Goal: Check status: Check status

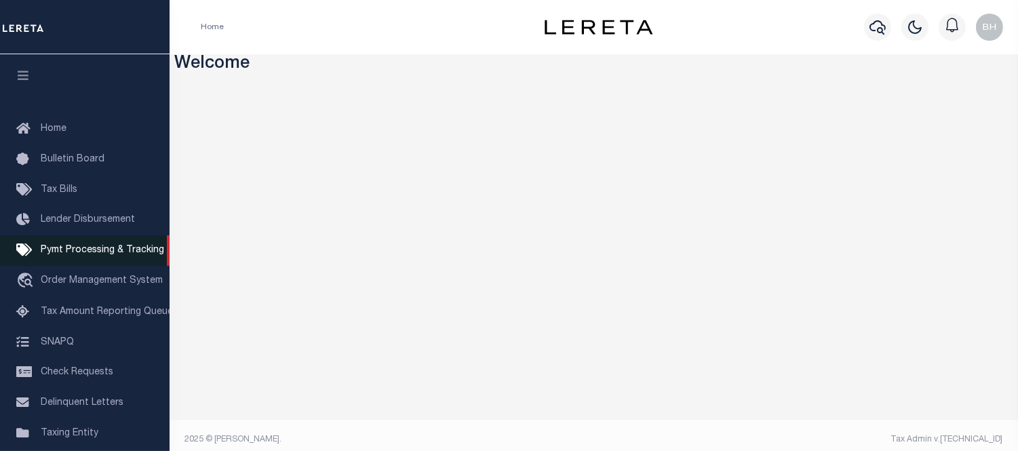
scroll to position [75, 0]
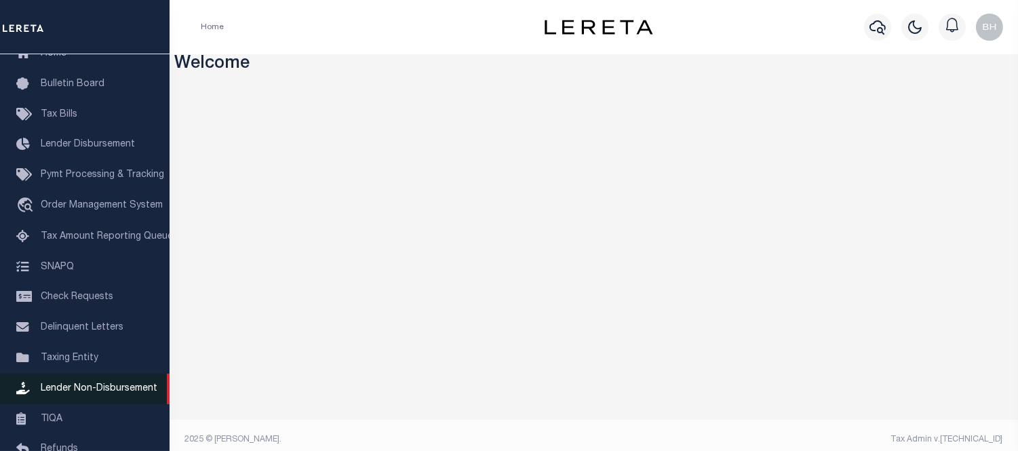
drag, startPoint x: 100, startPoint y: 388, endPoint x: 123, endPoint y: 387, distance: 22.4
click at [100, 388] on span "Lender Non-Disbursement" at bounding box center [99, 388] width 117 height 9
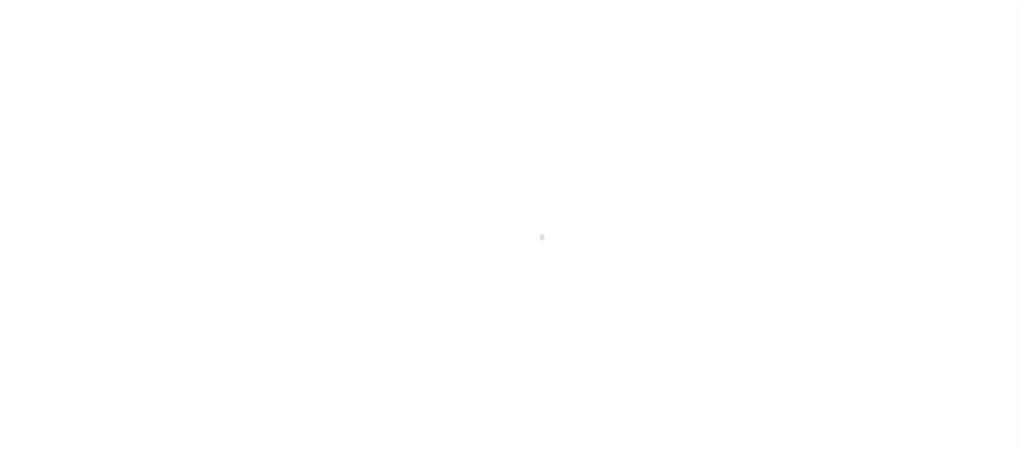
scroll to position [202, 0]
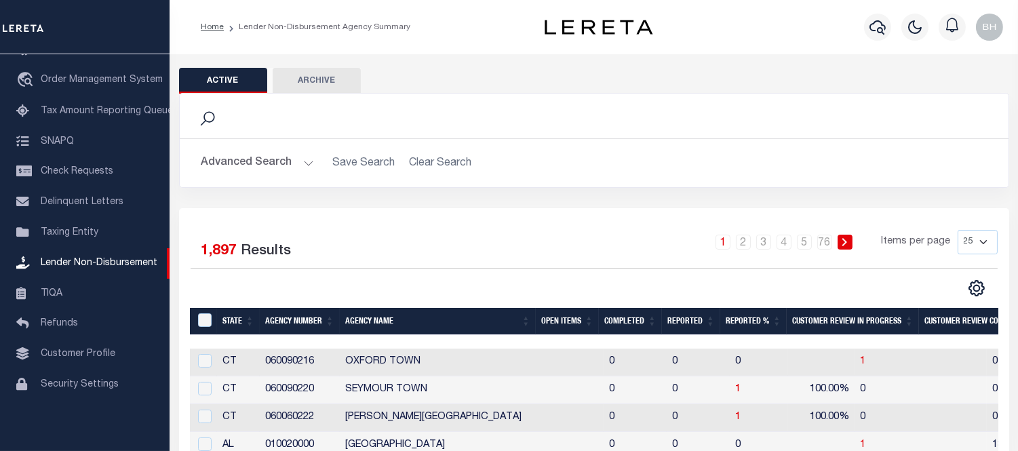
click at [282, 170] on button "Advanced Search" at bounding box center [257, 163] width 113 height 26
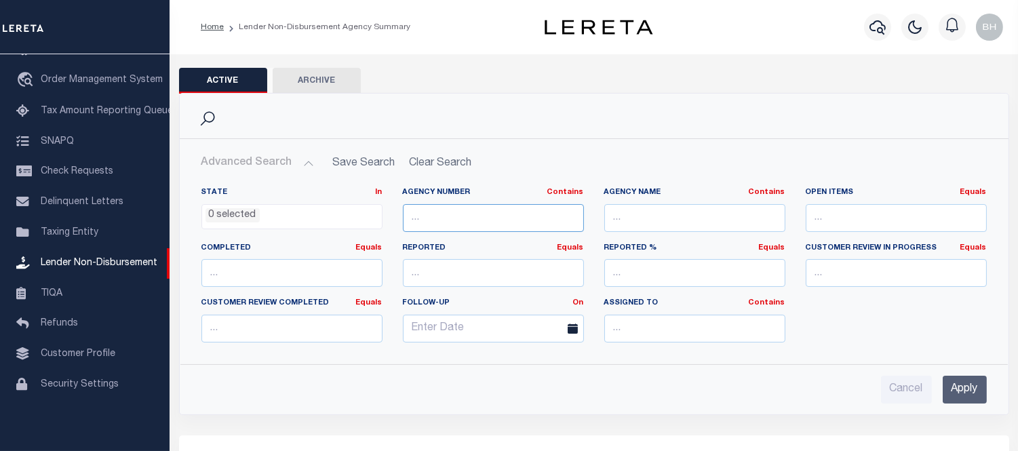
click at [470, 228] on input "text" at bounding box center [493, 218] width 181 height 28
click at [659, 221] on input "text" at bounding box center [694, 218] width 181 height 28
paste input "[GEOGRAPHIC_DATA]"
type input "[GEOGRAPHIC_DATA]"
click at [969, 385] on input "Apply" at bounding box center [965, 390] width 44 height 28
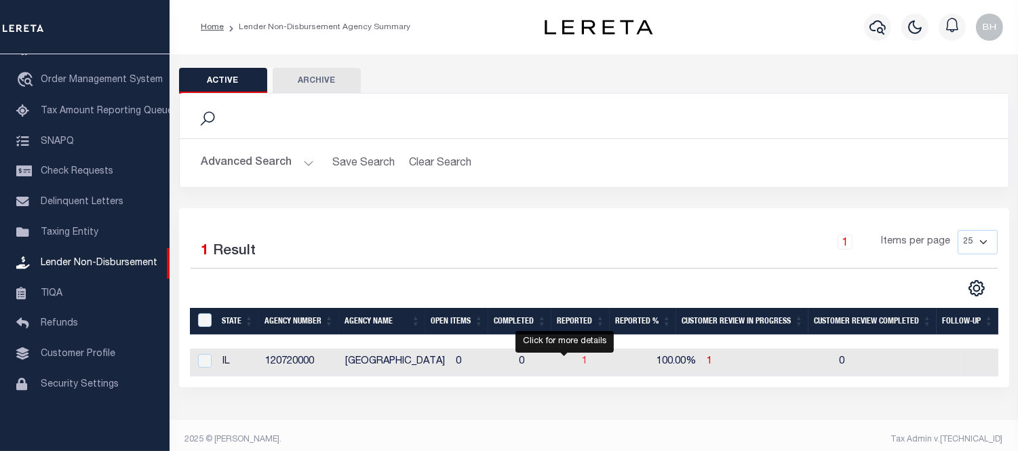
click at [582, 362] on span "1" at bounding box center [584, 361] width 5 height 9
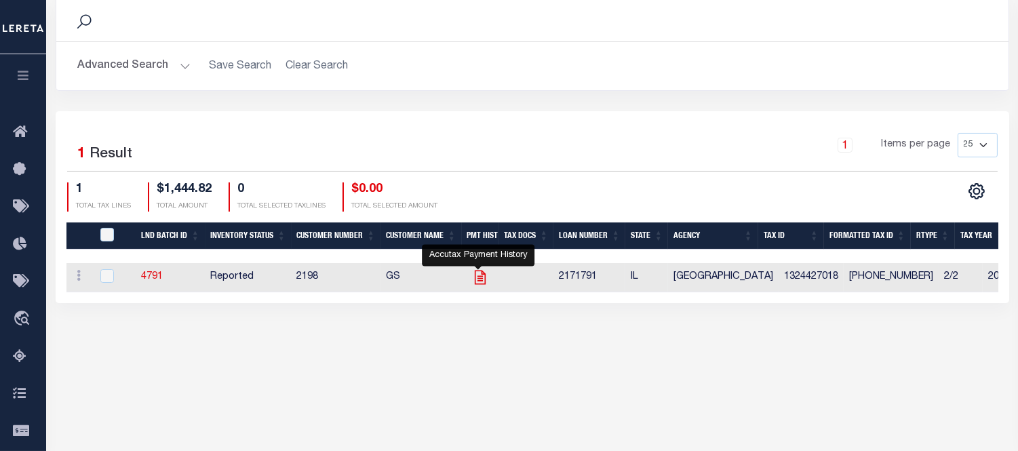
click at [476, 279] on icon "" at bounding box center [481, 278] width 18 height 18
checkbox input "true"
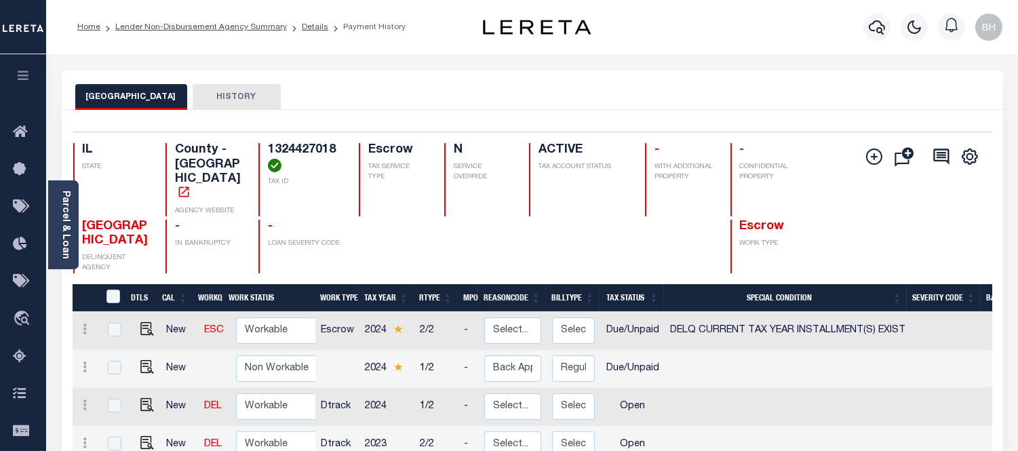
scroll to position [151, 0]
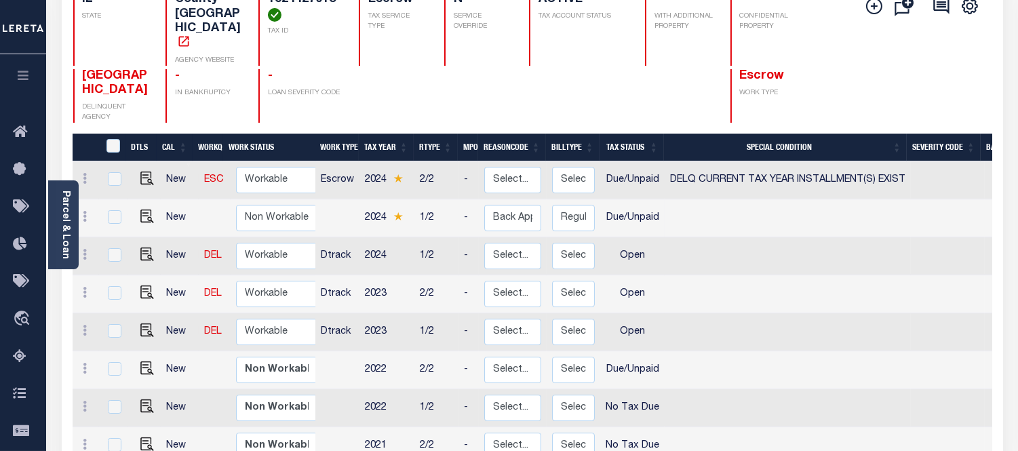
click at [782, 200] on td at bounding box center [788, 218] width 246 height 38
checkbox input "true"
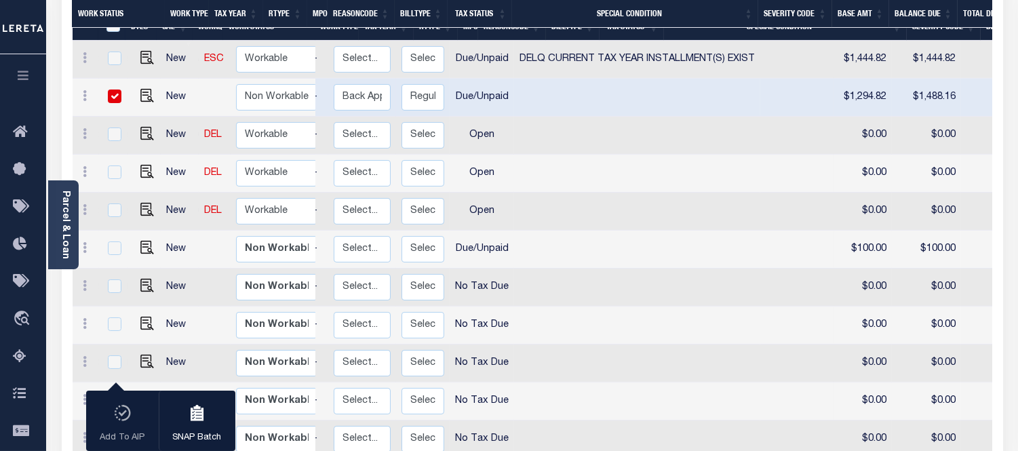
scroll to position [0, 151]
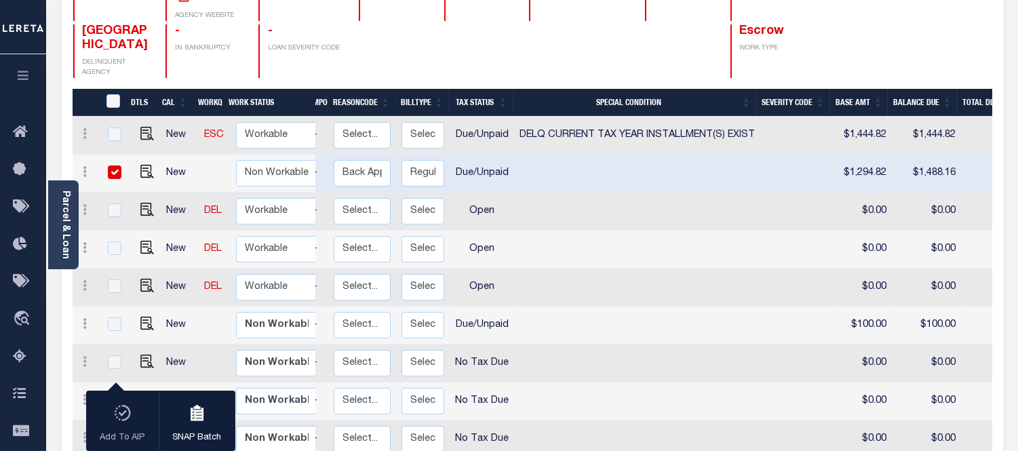
click at [570, 307] on td at bounding box center [637, 326] width 246 height 38
checkbox input "true"
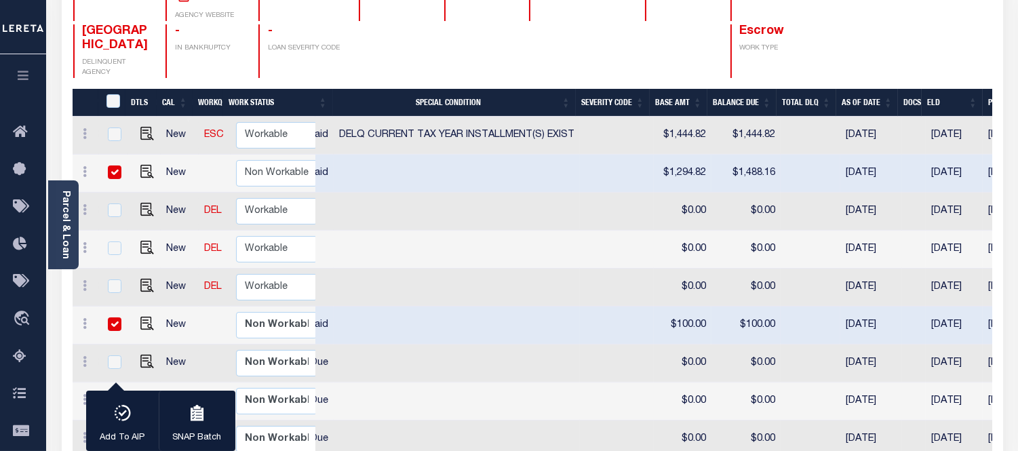
scroll to position [0, 0]
